Goal: Book appointment/travel/reservation

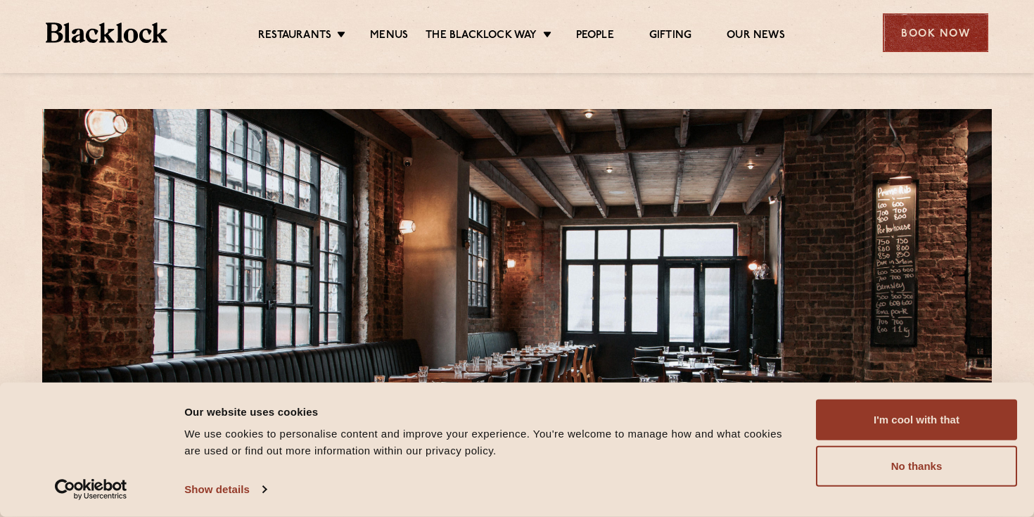
click at [889, 35] on div "Book Now" at bounding box center [934, 32] width 105 height 39
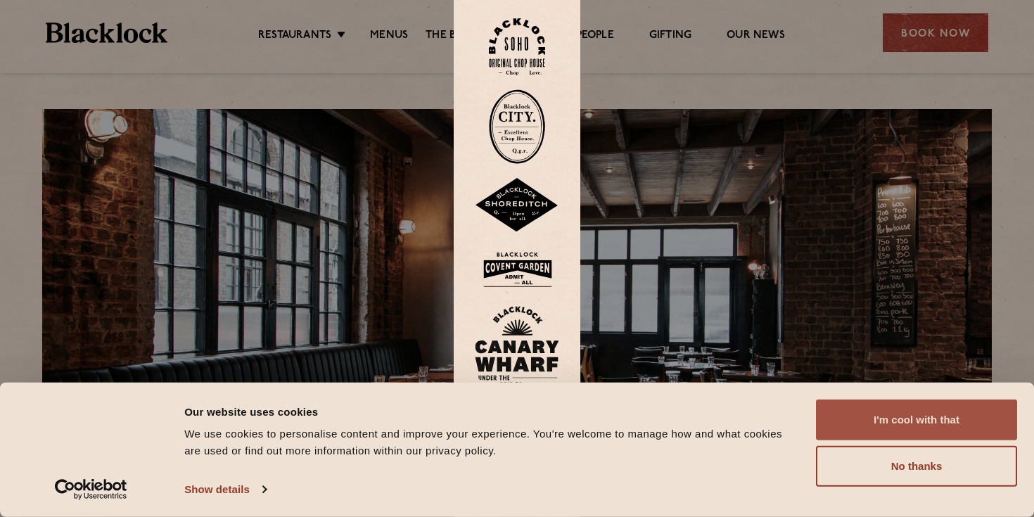
click at [927, 420] on button "I'm cool with that" at bounding box center [916, 419] width 201 height 41
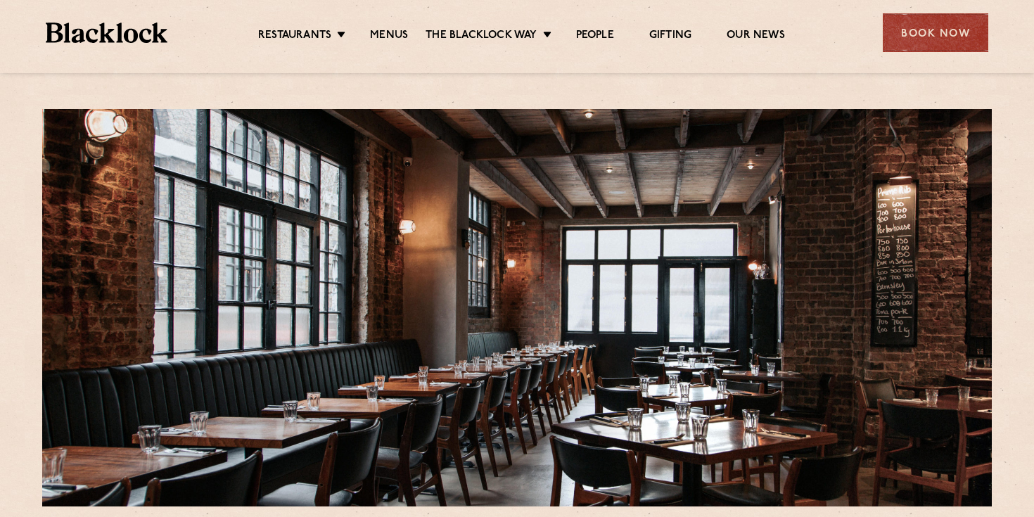
click at [919, 44] on div "Book Now" at bounding box center [934, 32] width 105 height 39
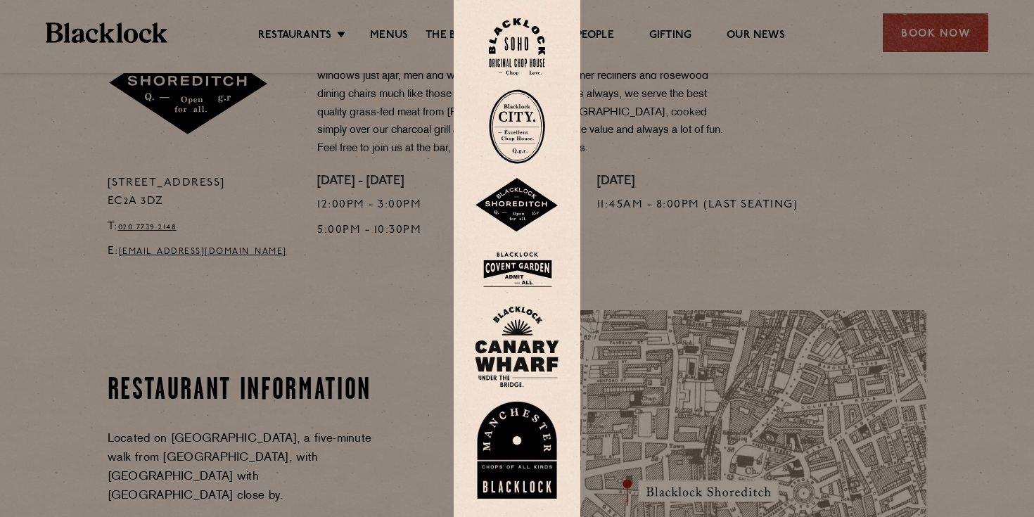
scroll to position [536, 0]
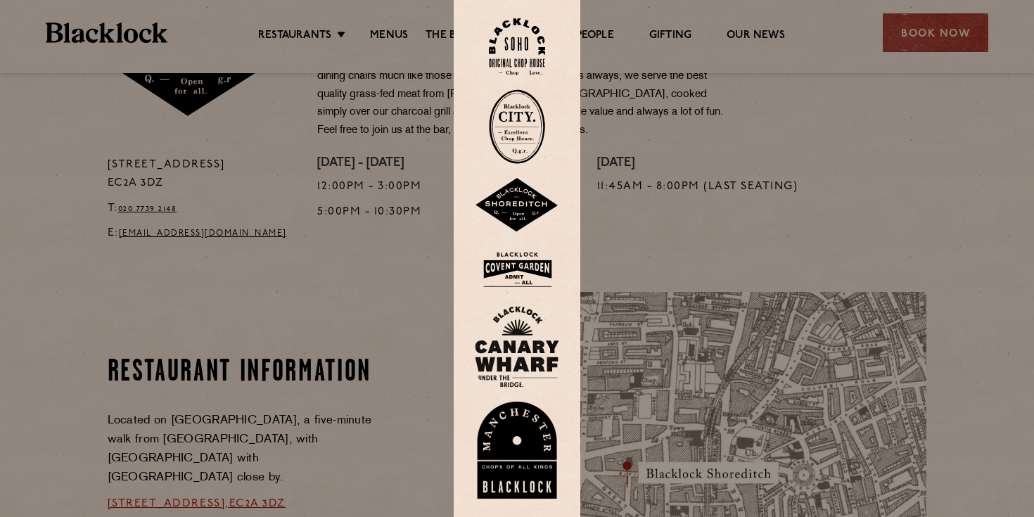
click at [519, 209] on img at bounding box center [517, 205] width 84 height 55
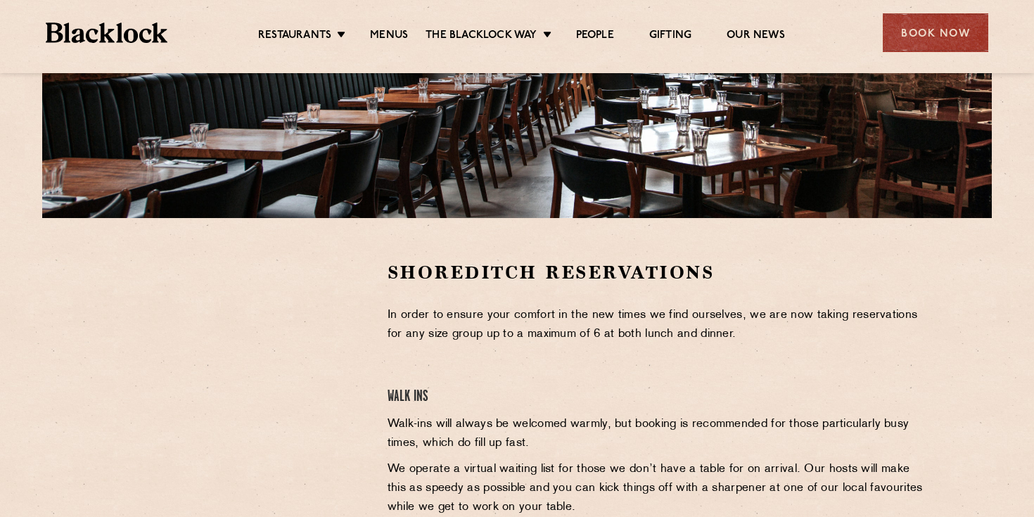
scroll to position [403, 0]
